Goal: Task Accomplishment & Management: Complete application form

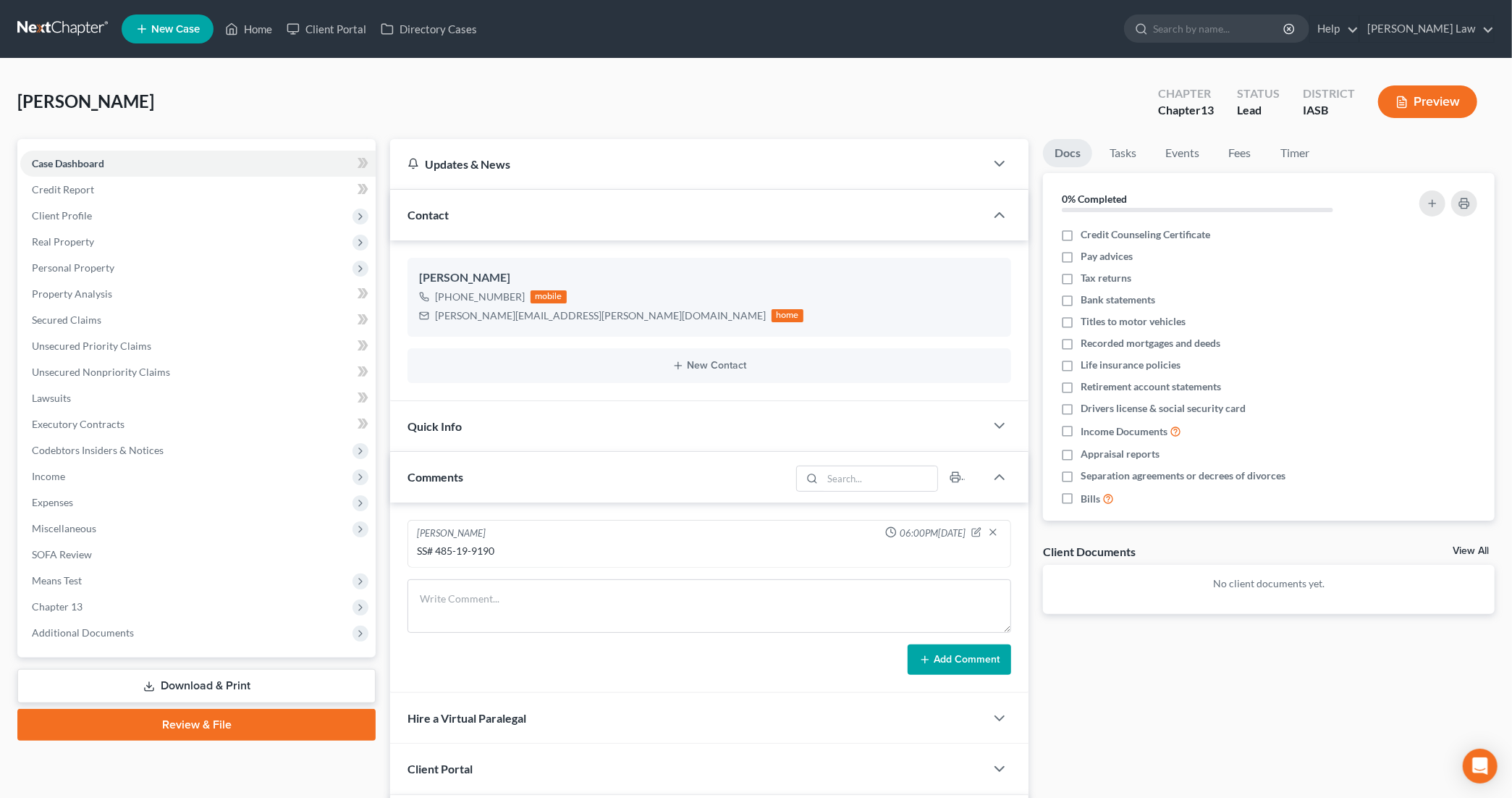
scroll to position [3744, 0]
click at [63, 209] on span "Client Profile" at bounding box center [62, 215] width 60 height 12
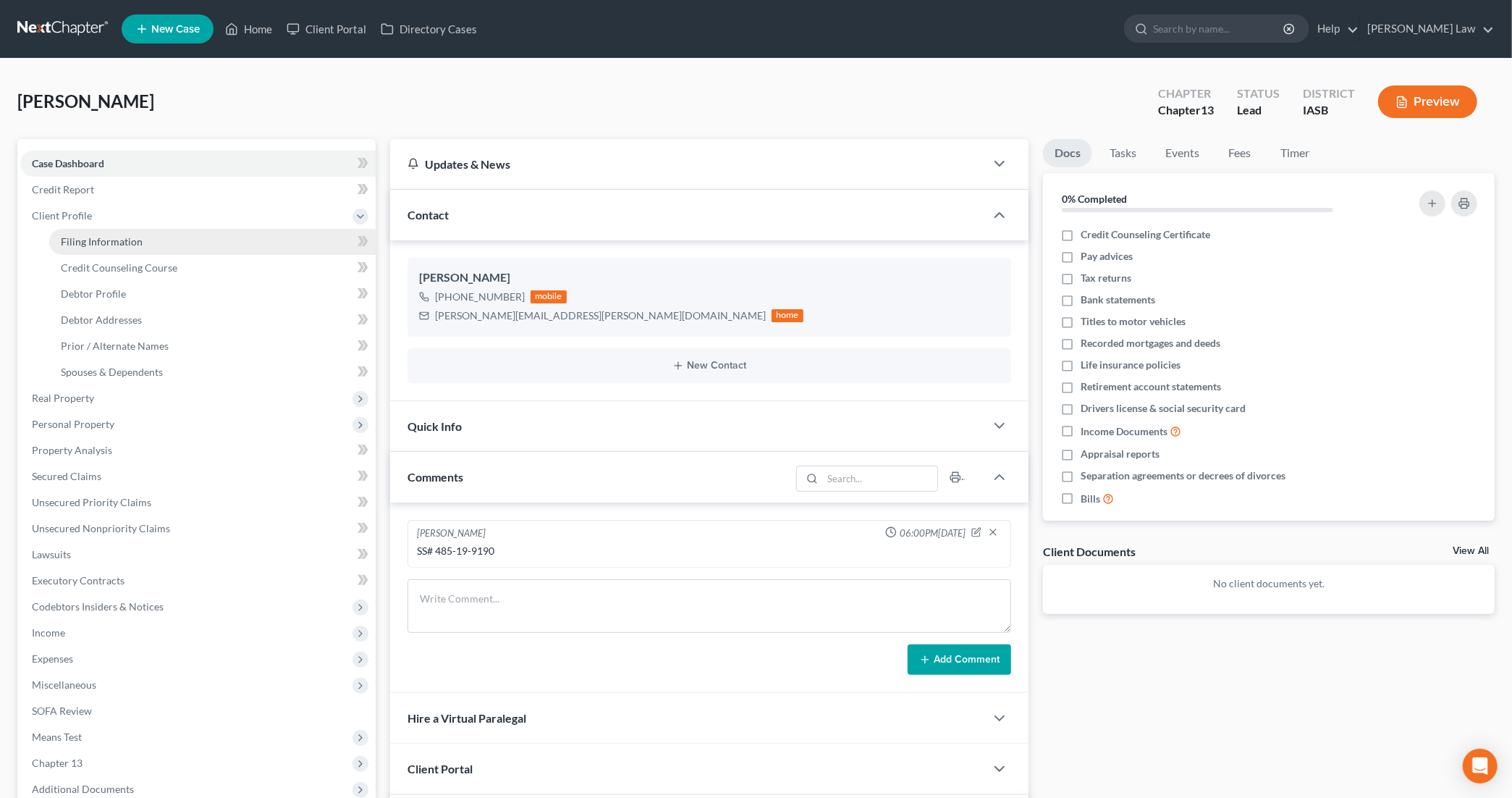
click at [114, 242] on span "Filing Information" at bounding box center [101, 241] width 82 height 12
select select "1"
select select "0"
select select "3"
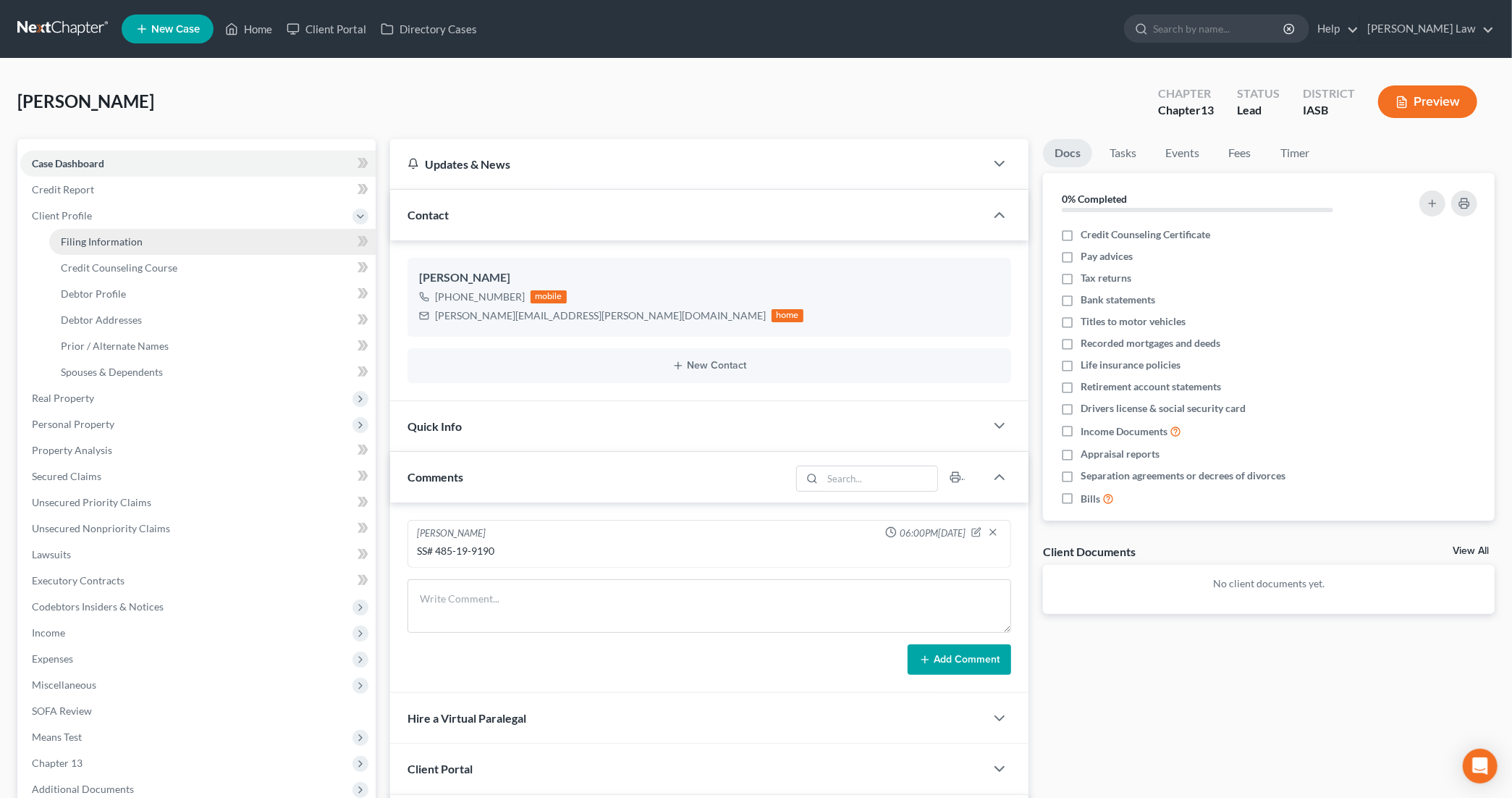
select select "16"
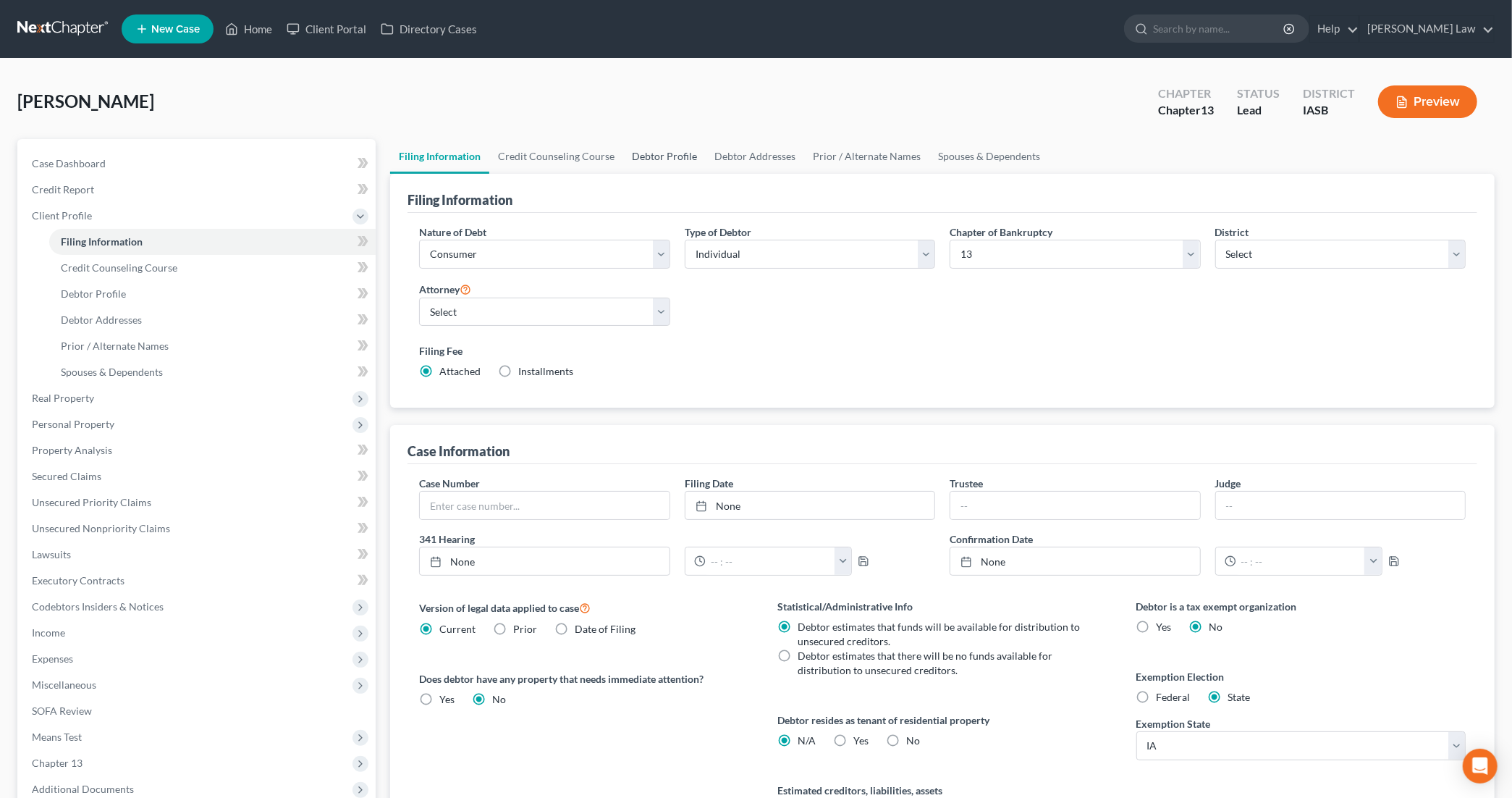
click at [660, 162] on link "Debtor Profile" at bounding box center [664, 157] width 83 height 35
select select "0"
